Goal: Check status: Check status

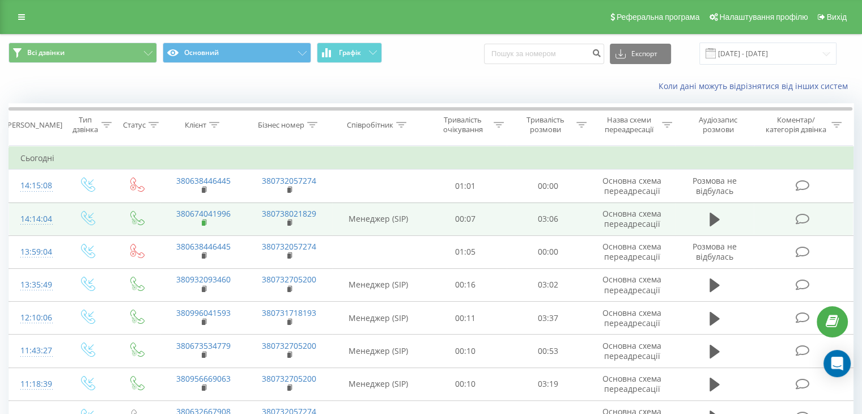
click at [204, 221] on rect at bounding box center [203, 223] width 3 height 5
click at [714, 218] on icon at bounding box center [715, 220] width 10 height 14
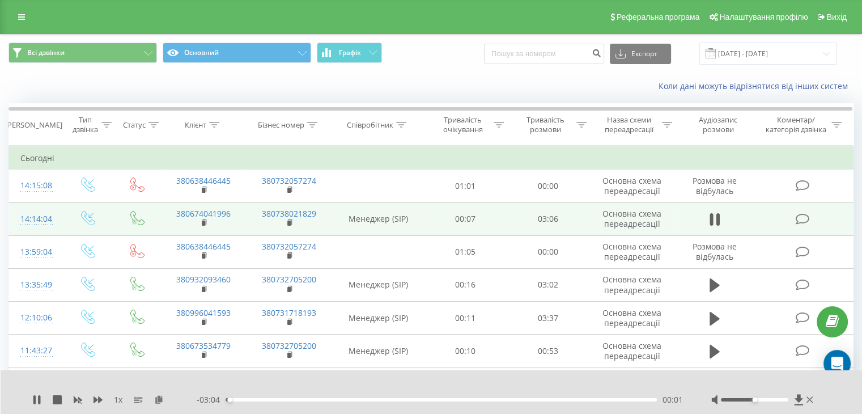
click at [714, 218] on icon at bounding box center [715, 219] width 10 height 16
click at [204, 225] on rect at bounding box center [203, 223] width 3 height 5
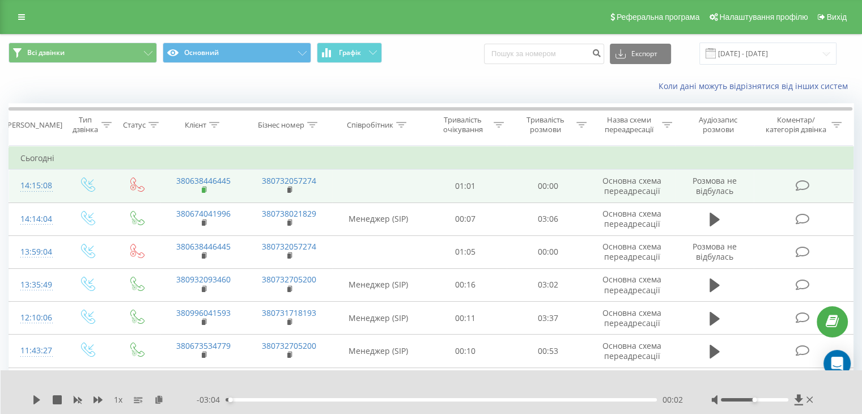
click at [206, 191] on icon at bounding box center [205, 190] width 6 height 8
